Goal: Task Accomplishment & Management: Use online tool/utility

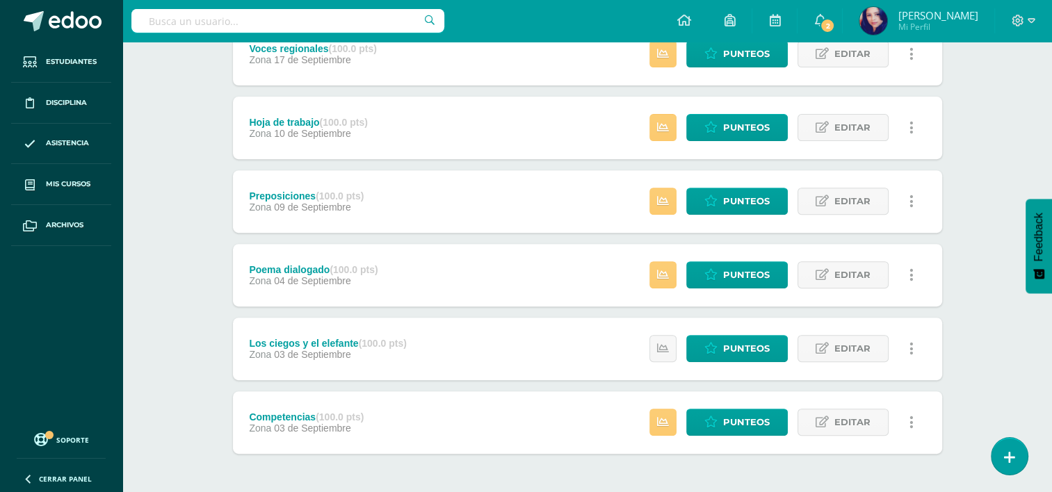
scroll to position [553, 0]
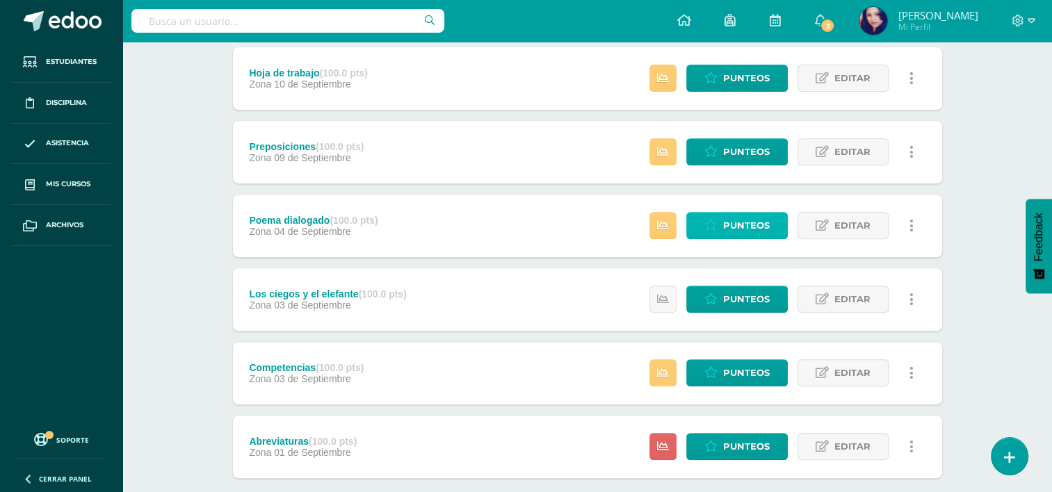
click at [740, 219] on span "Punteos" at bounding box center [746, 226] width 47 height 26
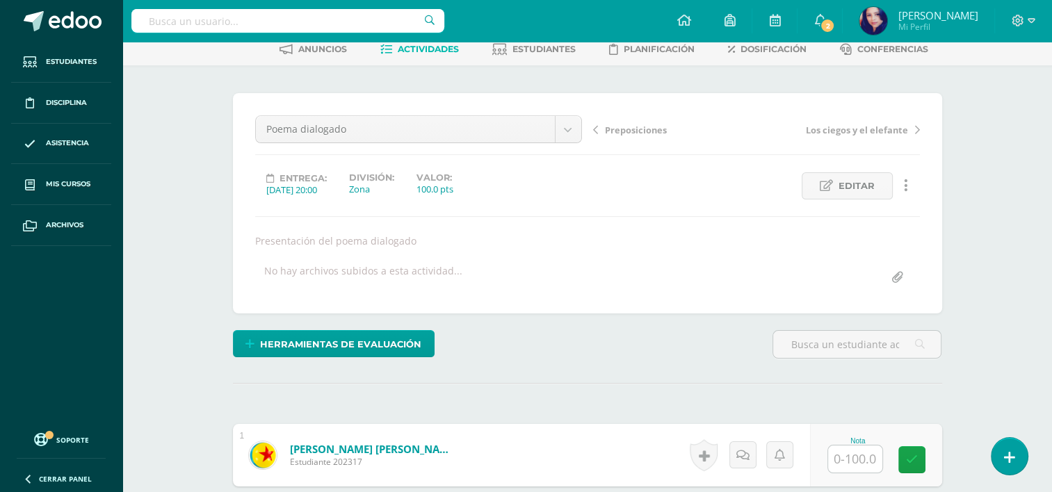
scroll to position [67, 0]
